Goal: Task Accomplishment & Management: Manage account settings

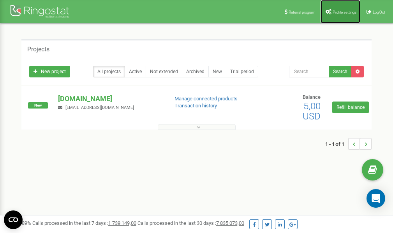
click at [342, 10] on span "Profile settings" at bounding box center [344, 12] width 24 height 4
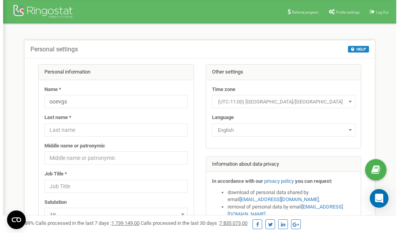
scroll to position [39, 0]
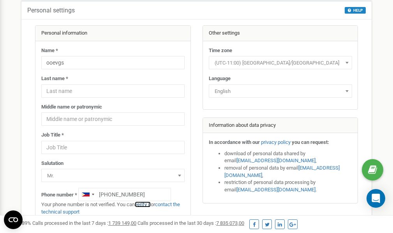
click at [148, 205] on link "verify it" at bounding box center [143, 205] width 16 height 6
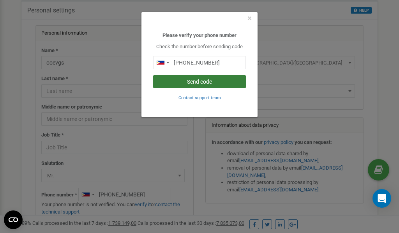
click at [184, 81] on button "Send code" at bounding box center [199, 81] width 93 height 13
